Goal: Task Accomplishment & Management: Use online tool/utility

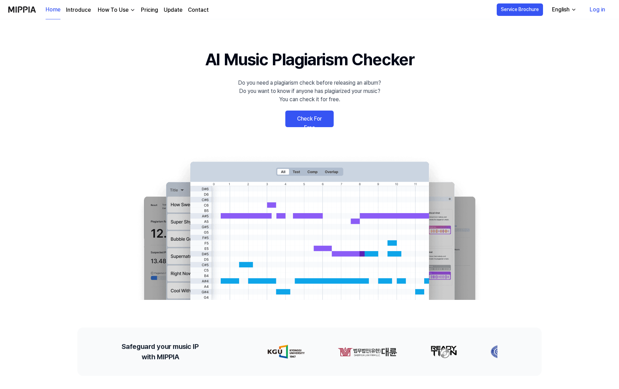
click at [312, 121] on link "Check For Free" at bounding box center [309, 119] width 48 height 17
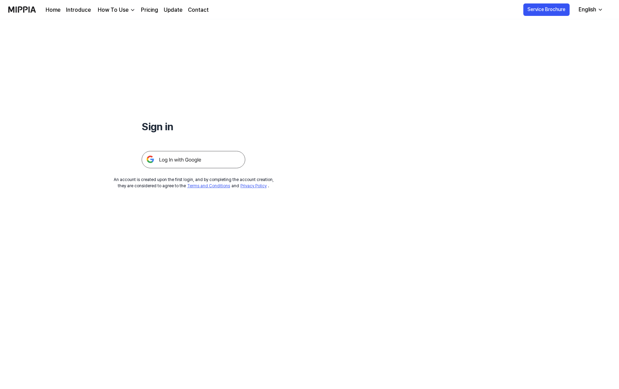
click at [182, 153] on img at bounding box center [194, 159] width 104 height 17
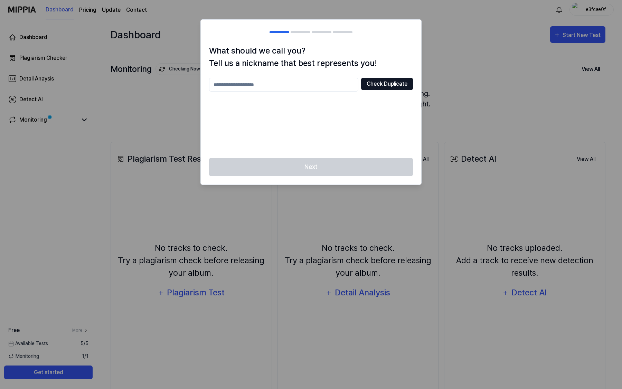
click at [384, 87] on button "Check Duplicate" at bounding box center [387, 84] width 52 height 12
click at [300, 89] on input "text" at bounding box center [283, 85] width 149 height 14
type input "******"
click at [372, 81] on button "Check Duplicate" at bounding box center [387, 84] width 52 height 12
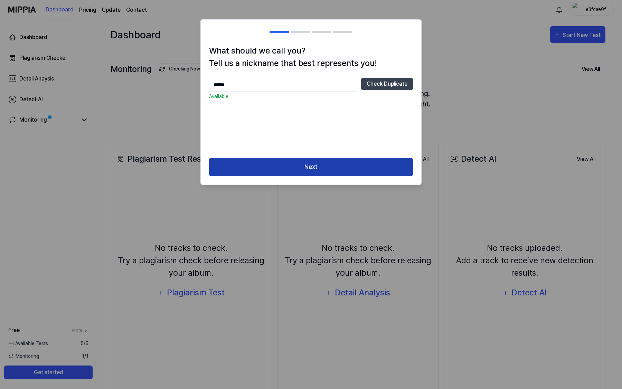
click at [286, 171] on button "Next" at bounding box center [311, 167] width 204 height 18
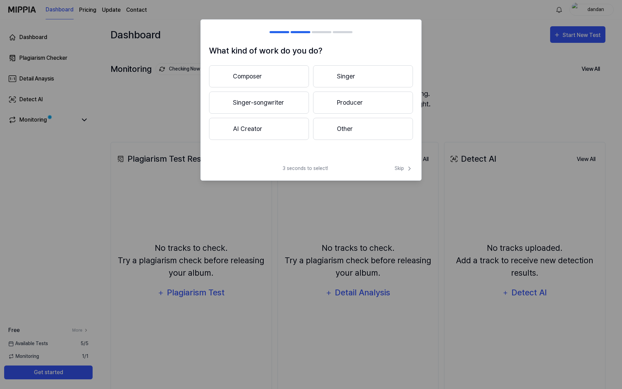
click at [366, 108] on button "Producer" at bounding box center [363, 103] width 100 height 22
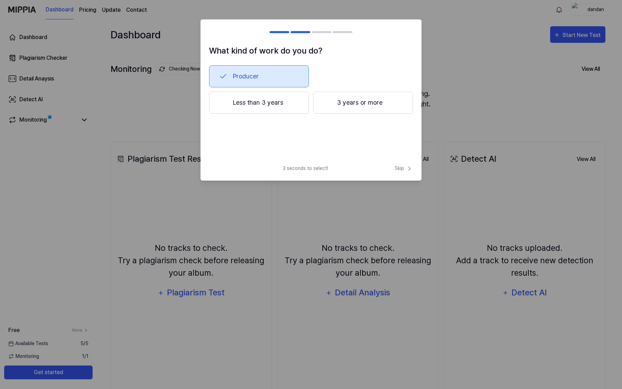
click at [369, 102] on button "3 years or more" at bounding box center [363, 103] width 100 height 22
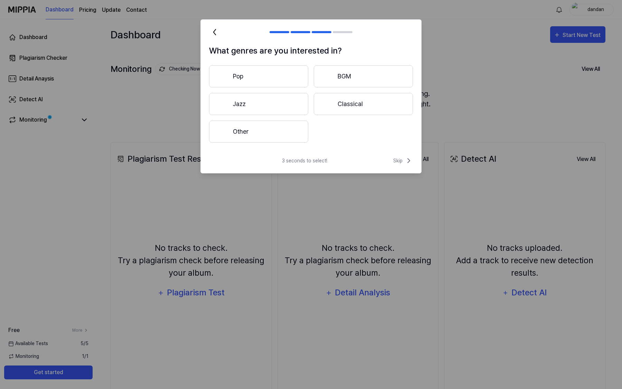
click at [259, 111] on button "Jazz" at bounding box center [258, 104] width 99 height 22
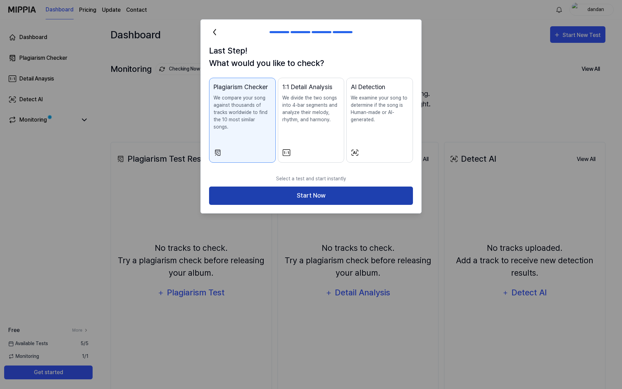
click at [335, 187] on button "Start Now" at bounding box center [311, 196] width 204 height 18
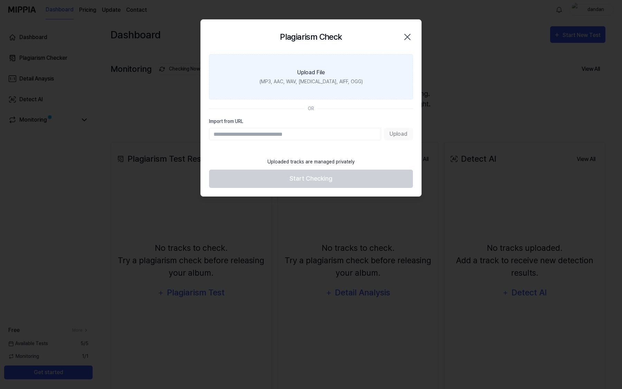
click at [339, 81] on div "(MP3, AAC, WAV, [MEDICAL_DATA], AIFF, OGG)" at bounding box center [310, 81] width 103 height 7
click at [0, 0] on input "Upload File (MP3, AAC, WAV, [MEDICAL_DATA], AIFF, OGG)" at bounding box center [0, 0] width 0 height 0
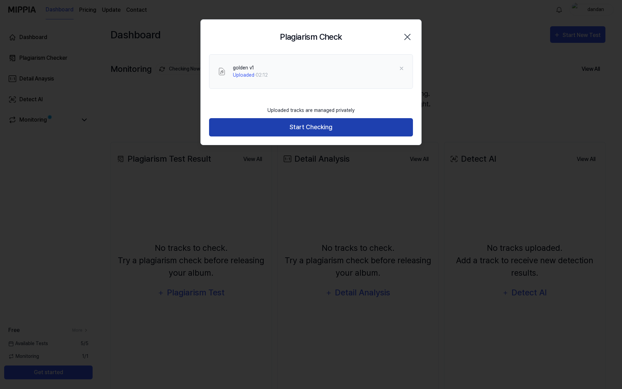
click at [349, 122] on button "Start Checking" at bounding box center [311, 127] width 204 height 18
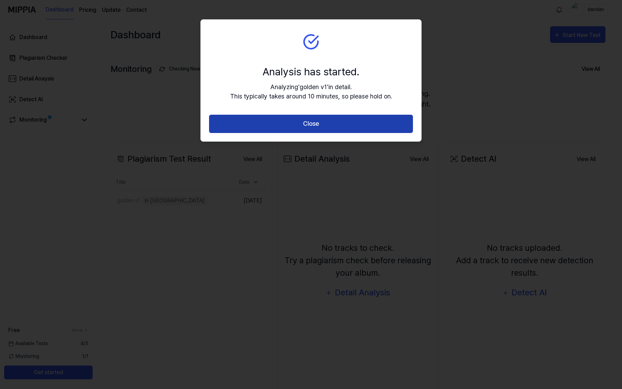
click at [336, 122] on button "Close" at bounding box center [311, 124] width 204 height 18
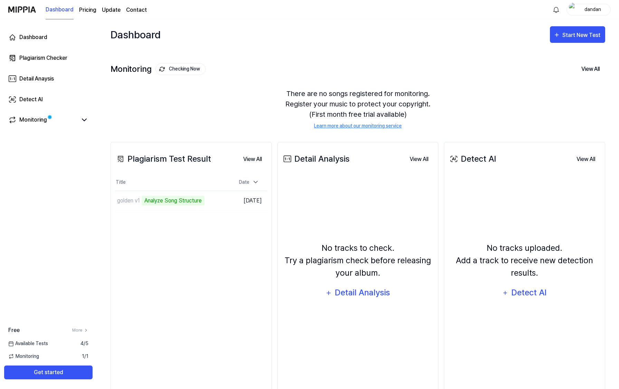
scroll to position [16, 0]
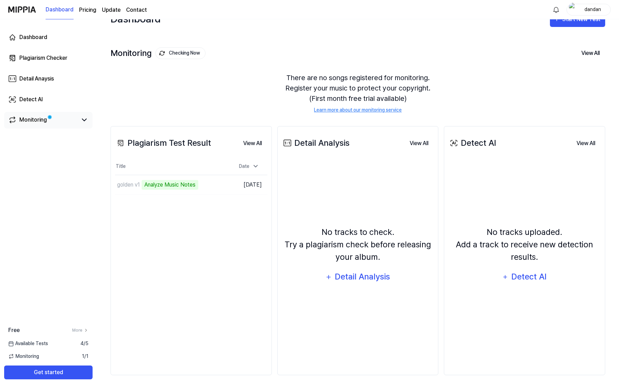
click at [44, 123] on div "Monitoring" at bounding box center [33, 120] width 28 height 8
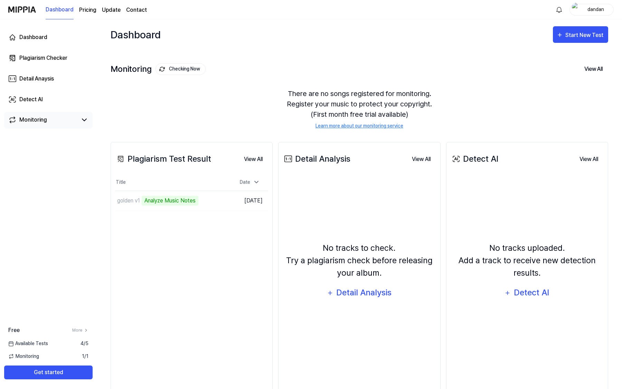
click at [44, 122] on div "Monitoring" at bounding box center [33, 120] width 28 height 8
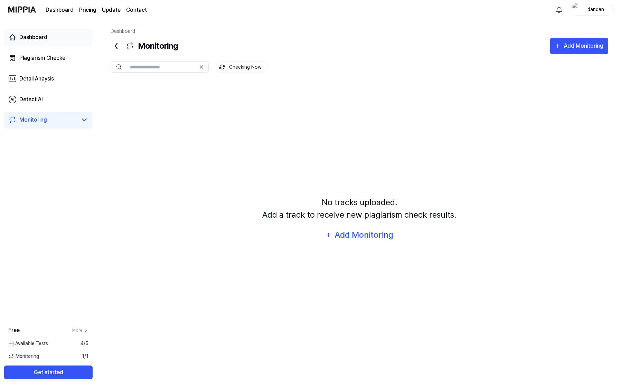
click at [51, 41] on link "Dashboard" at bounding box center [48, 37] width 88 height 17
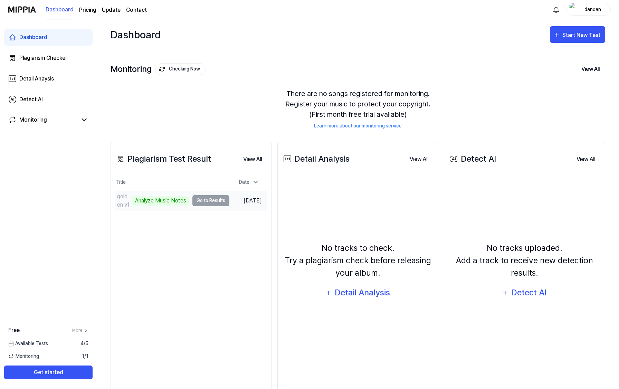
click at [147, 201] on div "Analyze Music Notes" at bounding box center [160, 201] width 57 height 10
click at [204, 200] on td "golden v1 Analyze Music Notes Go to Results" at bounding box center [172, 200] width 114 height 19
click at [211, 199] on td "golden v1 Analyze Music Notes Go to Results" at bounding box center [172, 200] width 114 height 19
click at [55, 117] on link "Monitoring" at bounding box center [42, 120] width 69 height 8
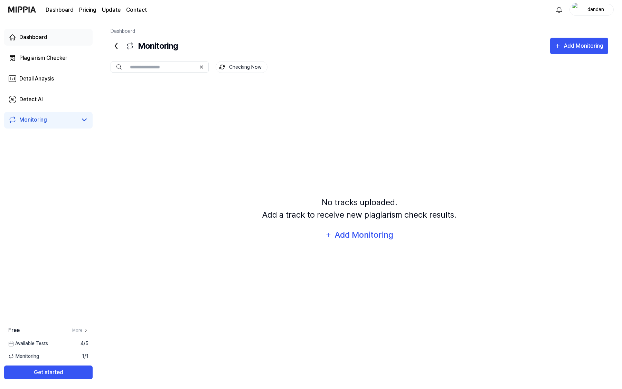
click at [41, 40] on div "Dashboard" at bounding box center [33, 37] width 28 height 8
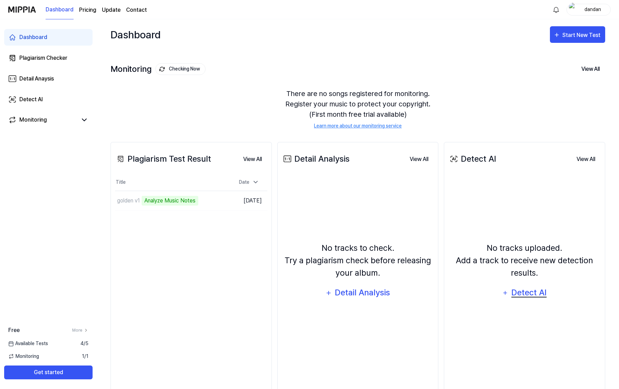
click at [522, 286] on button "Detect AI" at bounding box center [525, 293] width 54 height 17
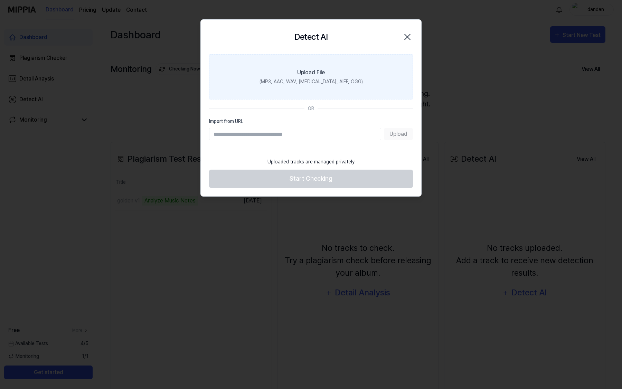
click at [268, 85] on label "Upload File (MP3, AAC, WAV, [MEDICAL_DATA], AIFF, OGG)" at bounding box center [311, 76] width 204 height 45
click at [0, 0] on input "Upload File (MP3, AAC, WAV, [MEDICAL_DATA], AIFF, OGG)" at bounding box center [0, 0] width 0 height 0
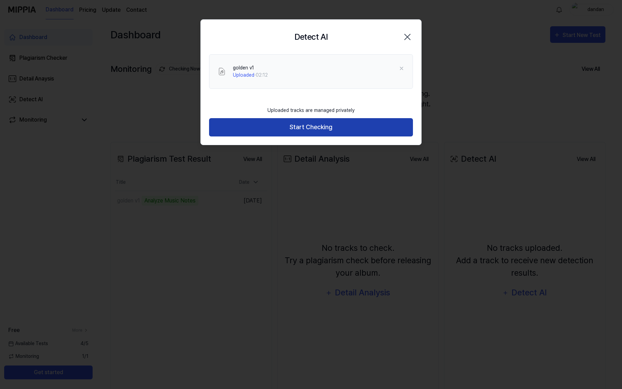
click at [329, 131] on button "Start Checking" at bounding box center [311, 127] width 204 height 18
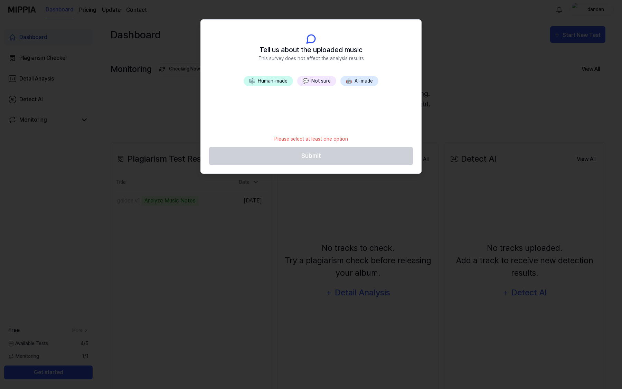
click at [270, 83] on button "🎼 Human-made" at bounding box center [268, 81] width 49 height 10
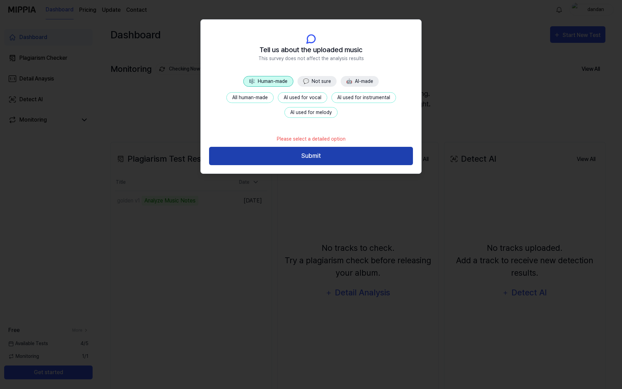
click at [322, 159] on button "Submit" at bounding box center [311, 156] width 204 height 18
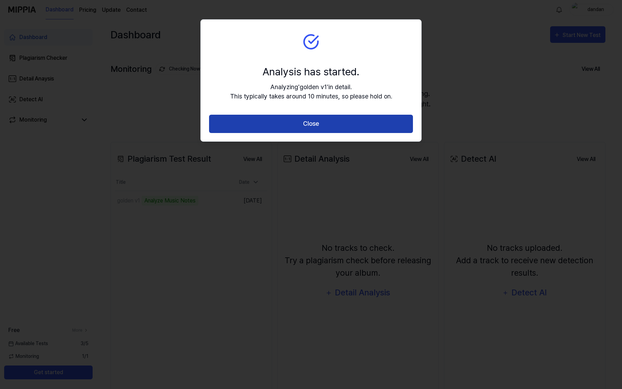
click at [349, 123] on button "Close" at bounding box center [311, 124] width 204 height 18
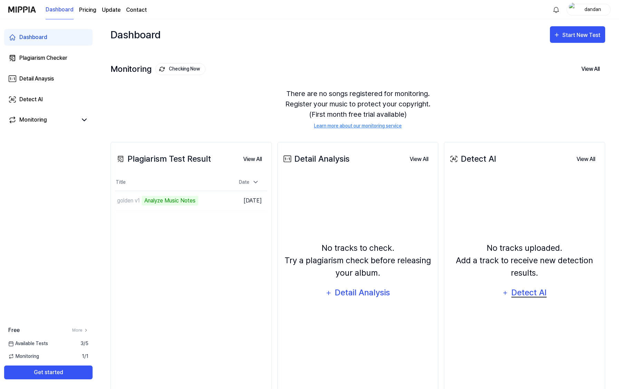
click at [526, 291] on div "Detect AI" at bounding box center [529, 292] width 37 height 13
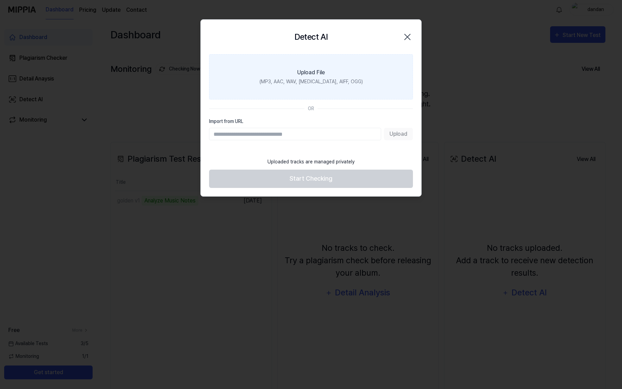
click at [298, 63] on label "Upload File (MP3, AAC, WAV, [MEDICAL_DATA], AIFF, OGG)" at bounding box center [311, 76] width 204 height 45
click at [0, 0] on input "Upload File (MP3, AAC, WAV, [MEDICAL_DATA], AIFF, OGG)" at bounding box center [0, 0] width 0 height 0
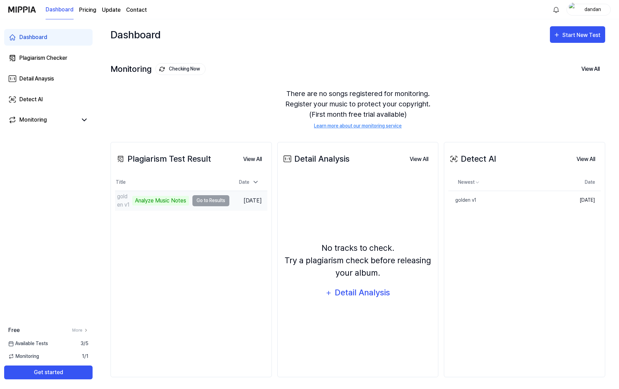
click at [183, 199] on td "golden v1 Analyze Music Notes Go to Results" at bounding box center [172, 200] width 114 height 19
click at [193, 201] on td "golden v1 Analyze Music Notes Go to Results" at bounding box center [172, 200] width 114 height 19
click at [211, 203] on td "golden v1 Analyze Music Notes Go to Results" at bounding box center [172, 200] width 114 height 19
click at [198, 239] on div "Plagiarism Test Result View All Plagiarism Test Result Title Date golden v1 Ana…" at bounding box center [191, 259] width 161 height 235
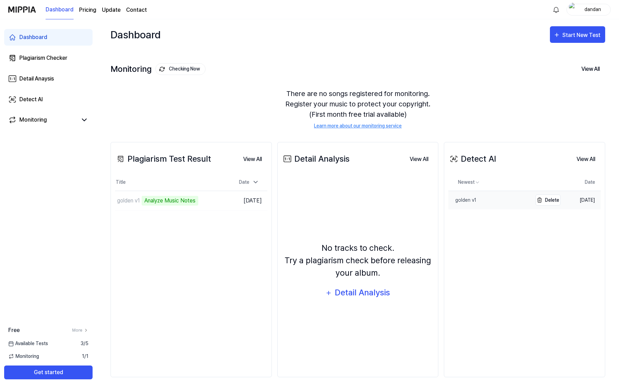
click at [511, 200] on link "golden v1" at bounding box center [489, 200] width 83 height 18
click at [60, 101] on link "Detect AI" at bounding box center [48, 99] width 88 height 17
